Goal: Transaction & Acquisition: Purchase product/service

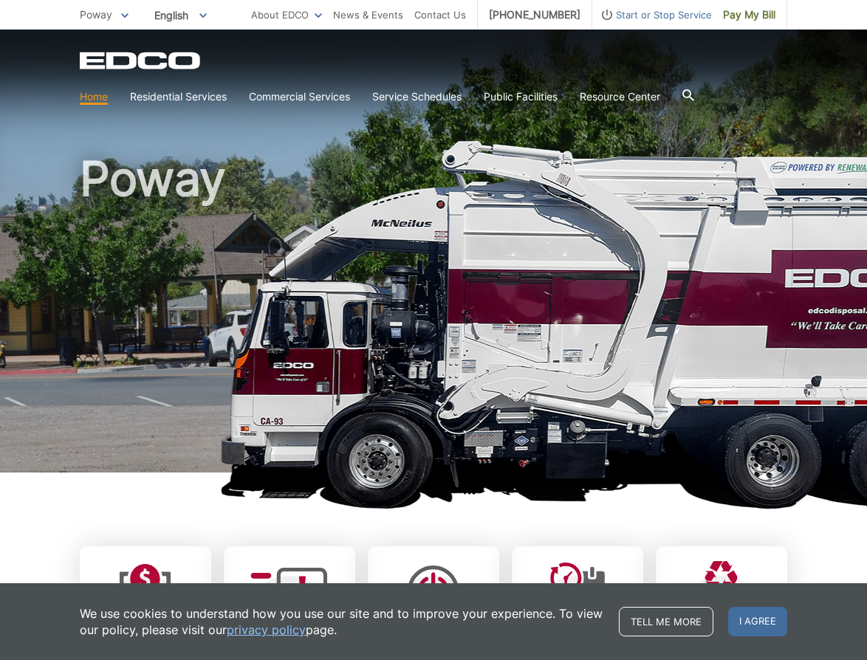
click at [105, 99] on link "Home" at bounding box center [94, 97] width 28 height 16
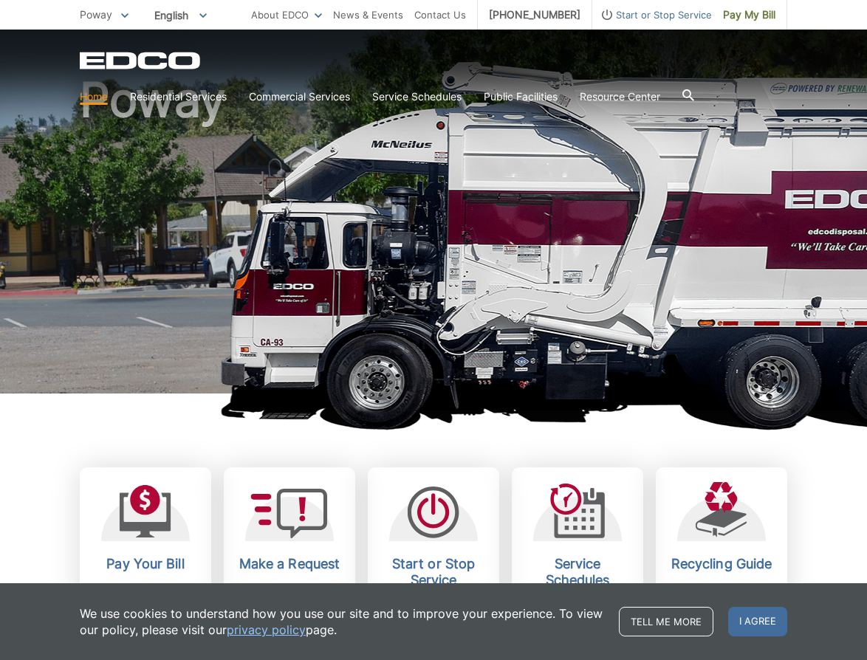
scroll to position [221, 0]
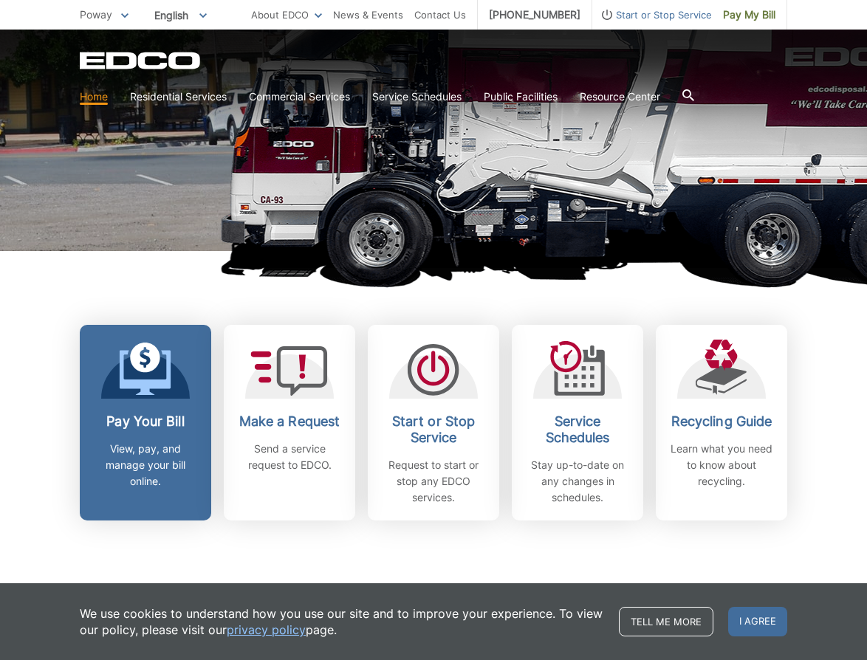
click at [152, 388] on icon at bounding box center [146, 372] width 52 height 45
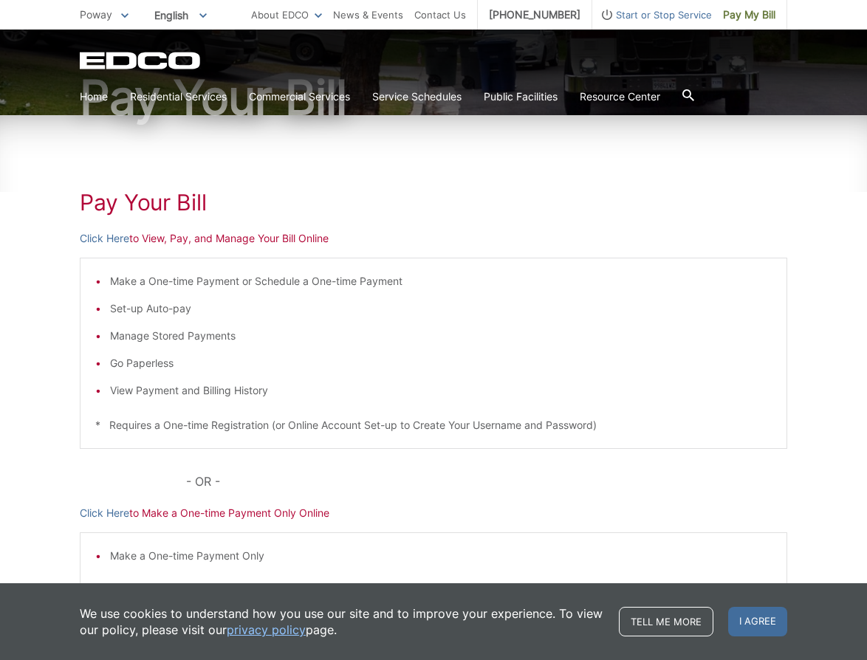
scroll to position [148, 0]
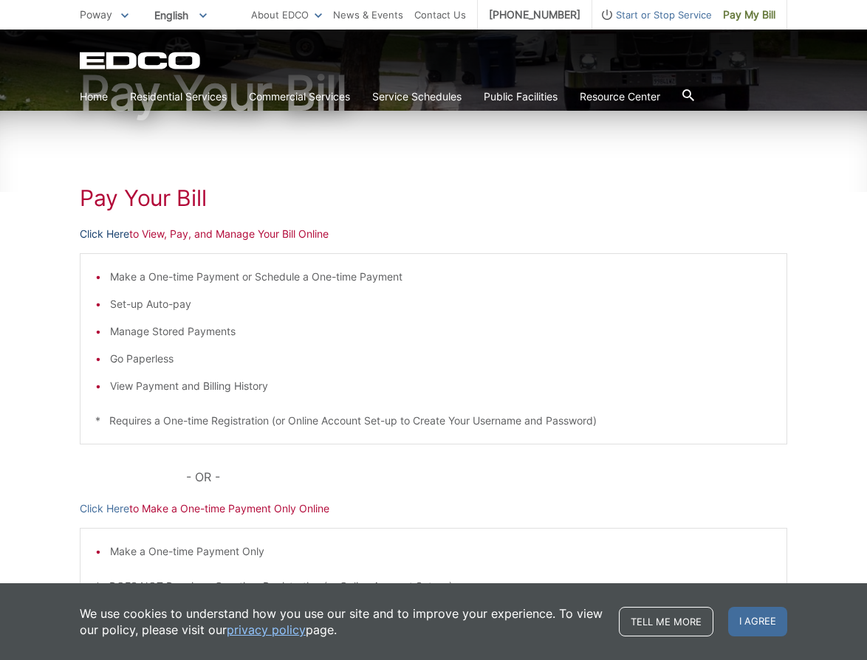
click at [103, 235] on link "Click Here" at bounding box center [104, 234] width 49 height 16
